Goal: Information Seeking & Learning: Learn about a topic

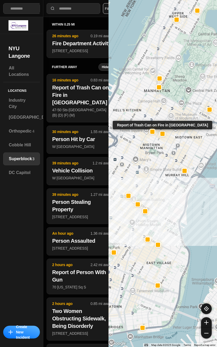
select select "*"
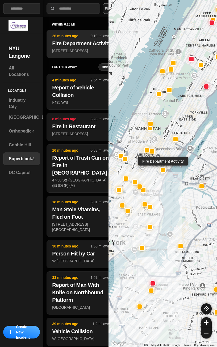
click at [77, 51] on p "[STREET_ADDRESS] ☆" at bounding box center [82, 50] width 60 height 5
